Goal: Find specific page/section: Find specific page/section

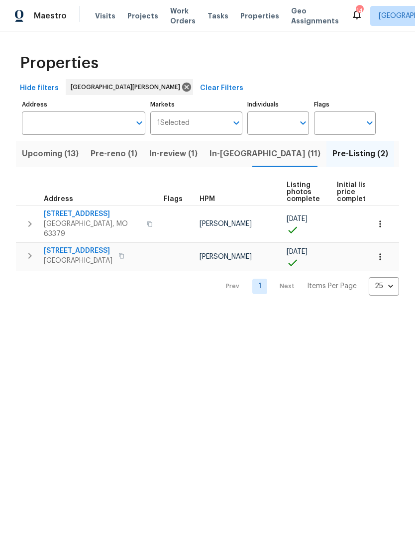
click at [141, 17] on span "Projects" at bounding box center [142, 16] width 31 height 10
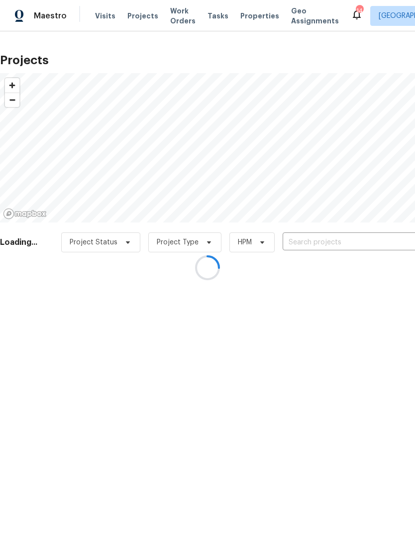
click at [368, 244] on div at bounding box center [207, 267] width 415 height 535
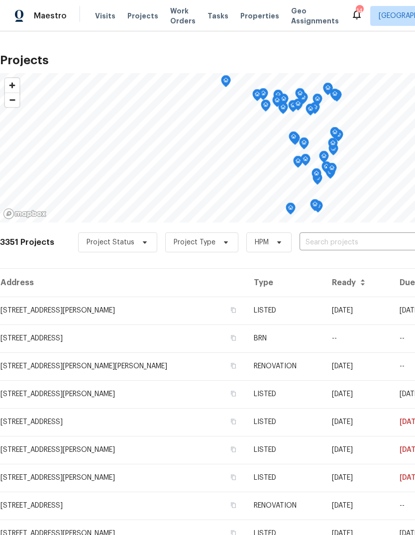
click at [326, 240] on input "text" at bounding box center [357, 242] width 114 height 15
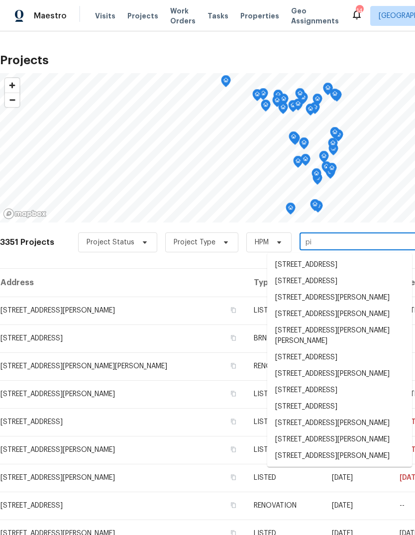
type input "pil"
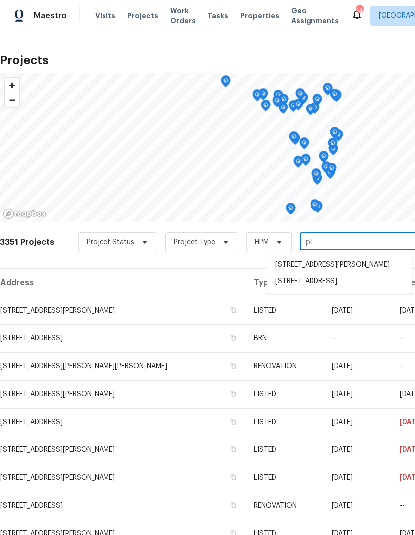
click at [351, 288] on li "[STREET_ADDRESS]" at bounding box center [339, 281] width 145 height 16
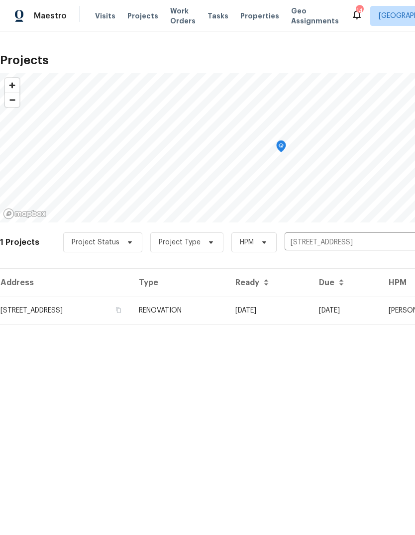
click at [228, 311] on td "RENOVATION" at bounding box center [179, 311] width 97 height 28
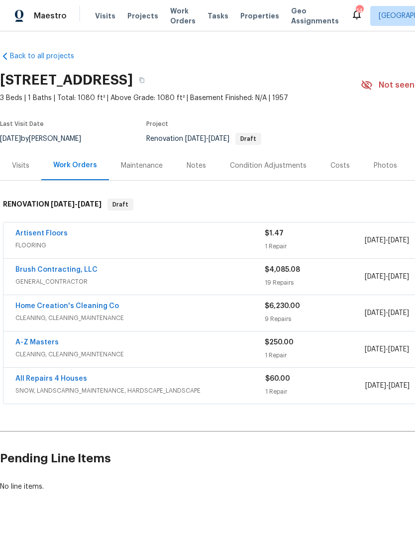
click at [83, 269] on link "Brush Contracting, LLC" at bounding box center [56, 269] width 82 height 7
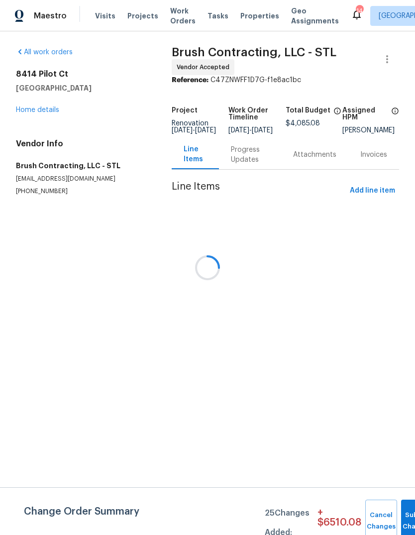
click at [3, 179] on div "All work orders [STREET_ADDRESS] Home details Vendor Info Brush Contracting, LL…" at bounding box center [207, 133] width 415 height 204
